Goal: Transaction & Acquisition: Purchase product/service

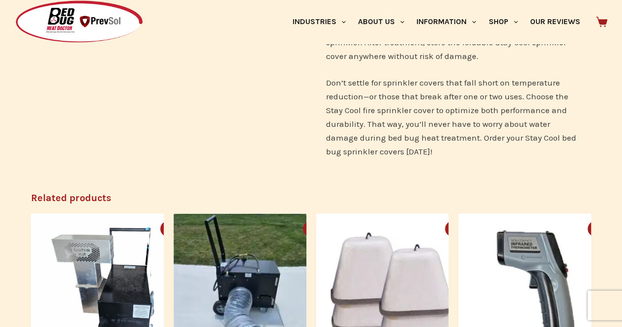
scroll to position [196, 0]
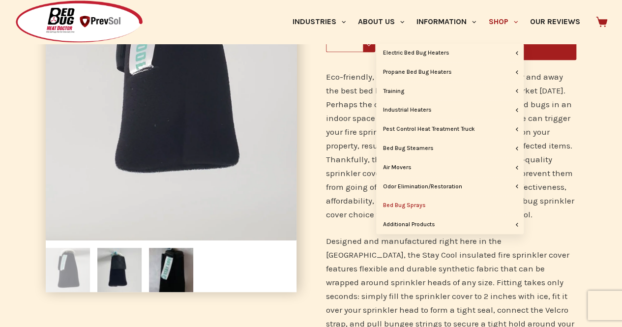
click at [426, 201] on link "Bed Bug Sprays" at bounding box center [449, 205] width 147 height 19
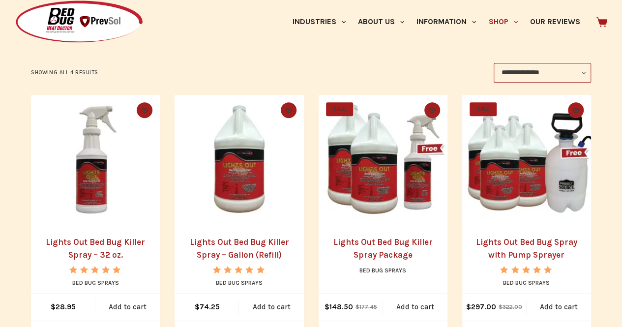
scroll to position [152, 0]
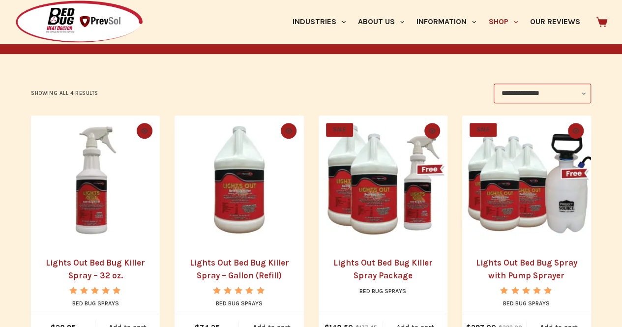
click at [89, 181] on img "Lights Out Bed Bug Killer Spray - 32 oz." at bounding box center [95, 180] width 129 height 129
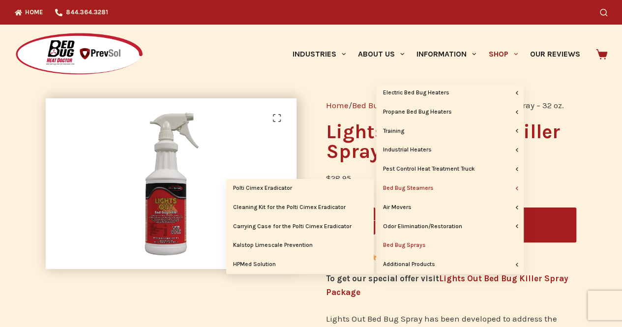
click at [445, 189] on link "Bed Bug Steamers" at bounding box center [449, 188] width 147 height 19
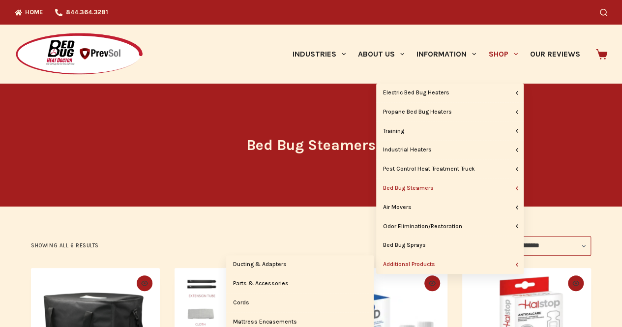
click at [432, 261] on link "Additional Products" at bounding box center [449, 264] width 147 height 19
click at [425, 260] on link "Additional Products" at bounding box center [449, 264] width 147 height 19
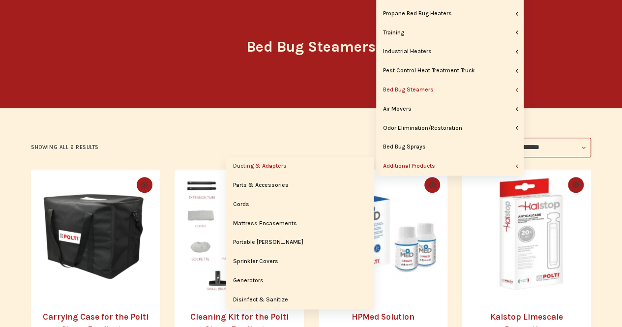
click at [264, 170] on link "Ducting & Adapters" at bounding box center [299, 166] width 147 height 19
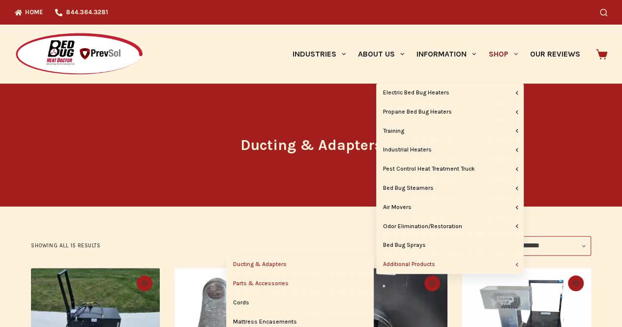
click at [289, 278] on link "Parts & Accessories" at bounding box center [299, 283] width 147 height 19
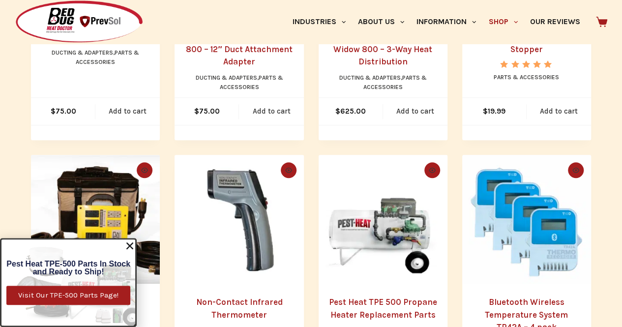
scroll to position [492, 0]
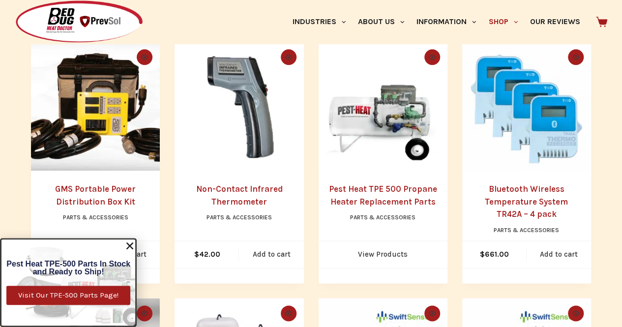
click at [133, 244] on use "Close" at bounding box center [129, 245] width 7 height 7
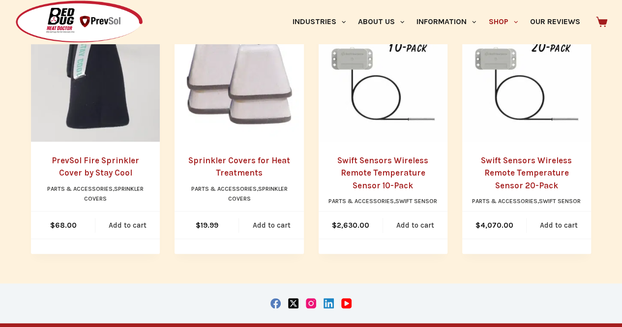
scroll to position [786, 0]
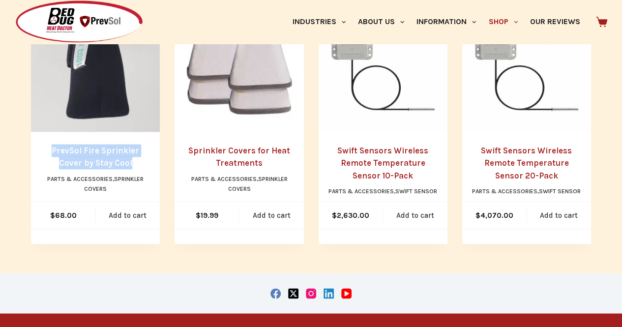
drag, startPoint x: 119, startPoint y: 166, endPoint x: 29, endPoint y: 147, distance: 92.2
click at [31, 147] on li "Quick view icon PrevSol Fire Sprinkler Cover by Stay Cool Parts & Accessories ,…" at bounding box center [95, 123] width 129 height 241
copy link "PrevSol Fire Sprinkler Cover by Stay Cool"
click at [101, 90] on img "PrevSol Fire Sprinkler Cover by Stay Cool" at bounding box center [95, 67] width 129 height 129
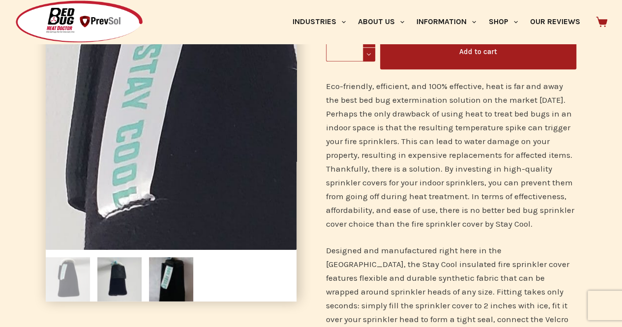
scroll to position [197, 0]
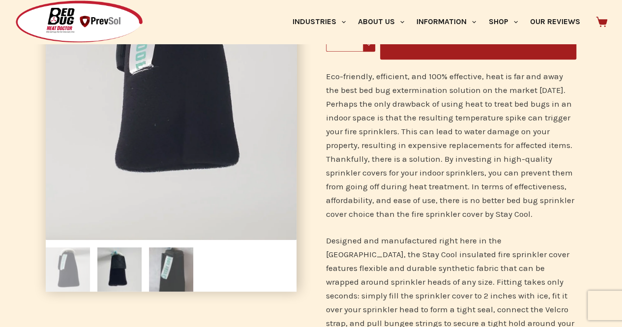
click at [161, 275] on img at bounding box center [171, 269] width 44 height 44
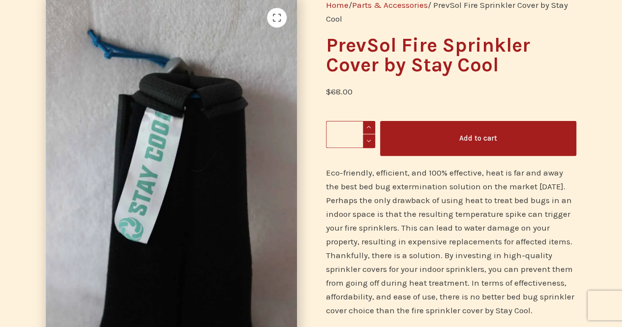
scroll to position [98, 0]
